Goal: Information Seeking & Learning: Learn about a topic

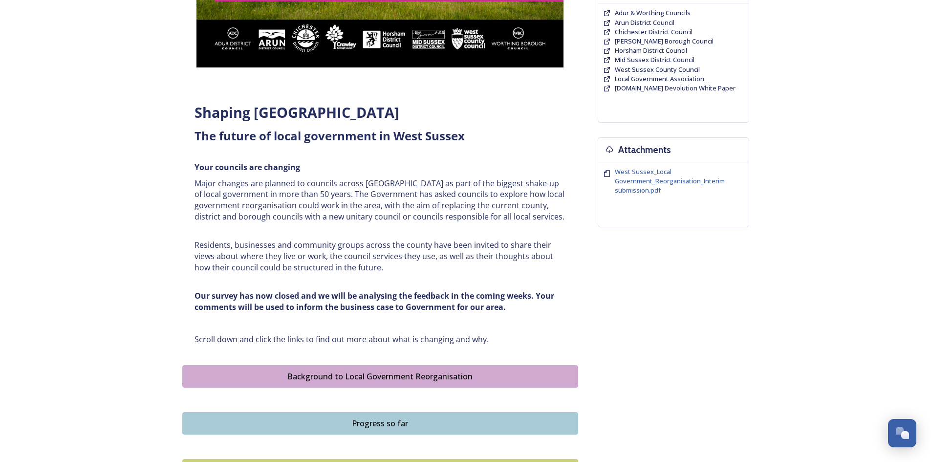
scroll to position [327, 0]
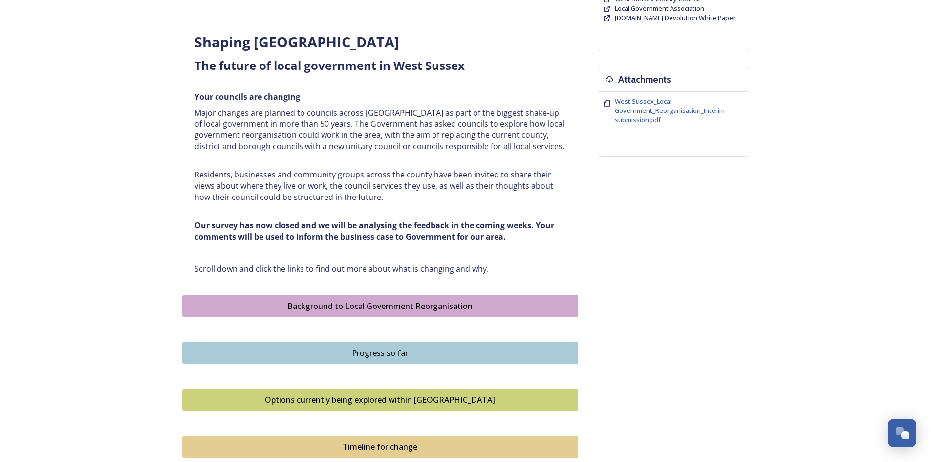
click at [355, 306] on div "Background to Local Government Reorganisation" at bounding box center [380, 306] width 385 height 12
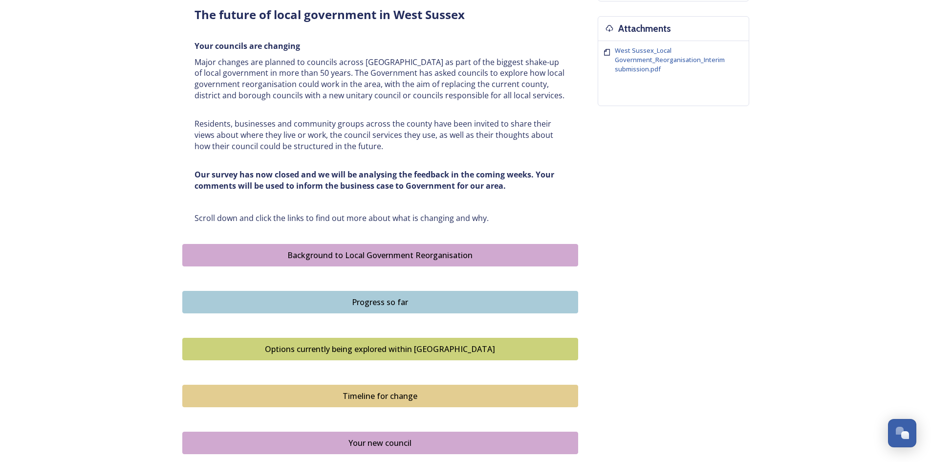
scroll to position [391, 0]
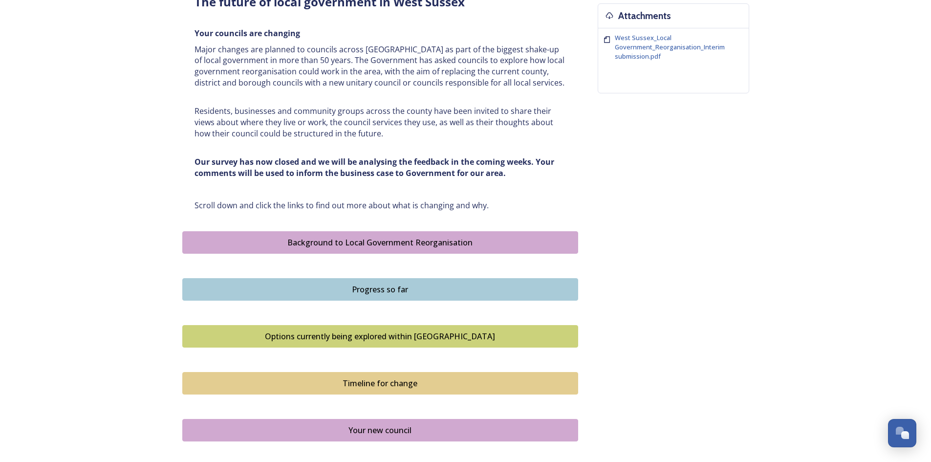
click at [372, 332] on div "Options currently being explored within [GEOGRAPHIC_DATA]" at bounding box center [380, 336] width 385 height 12
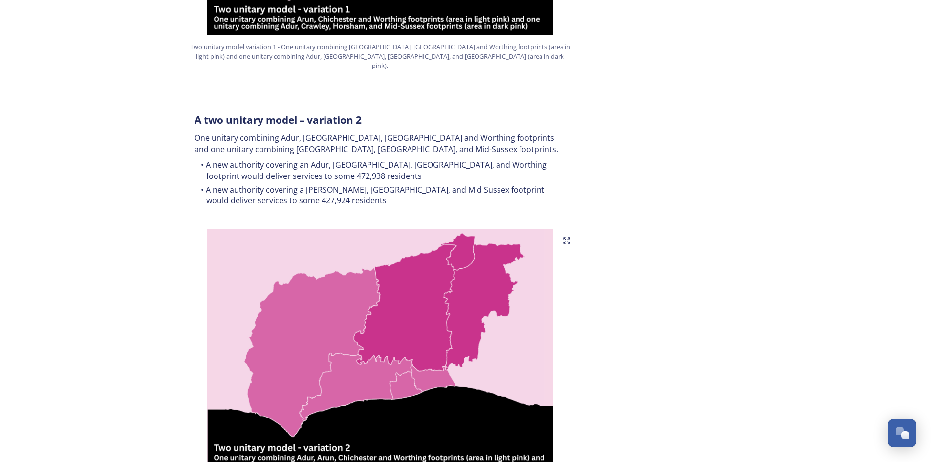
scroll to position [928, 0]
